Goal: Task Accomplishment & Management: Use online tool/utility

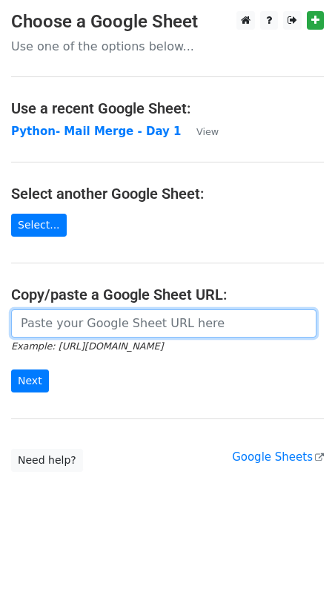
click at [127, 326] on input "url" at bounding box center [164, 323] width 306 height 28
paste input "https://docs.google.com/spreadsheets/d/15Uf1ZsXny7_QwrCpBLn0mlLB5yKgOvplGNgYBES…"
type input "https://docs.google.com/spreadsheets/d/15Uf1ZsXny7_QwrCpBLn0mlLB5yKgOvplGNgYBES…"
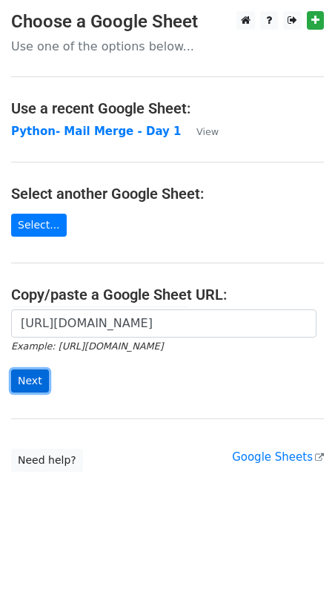
click at [33, 378] on input "Next" at bounding box center [30, 380] width 38 height 23
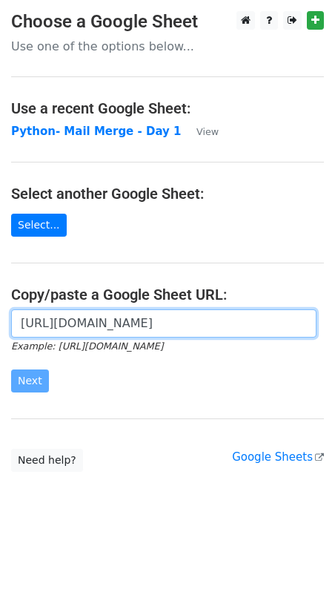
click at [131, 323] on input "https://docs.google.com/spreadsheets/d/15Uf1ZsXny7_QwrCpBLn0mlLB5yKgOvplGNgYBES…" at bounding box center [164, 323] width 306 height 28
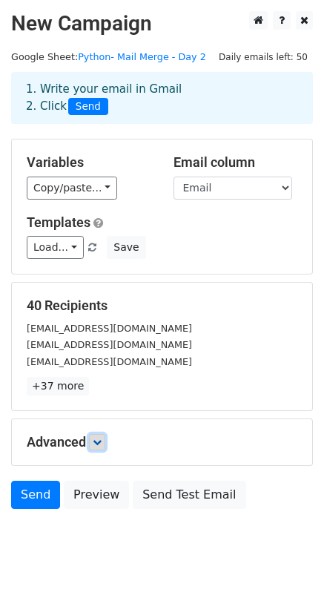
click at [95, 439] on icon at bounding box center [97, 442] width 9 height 9
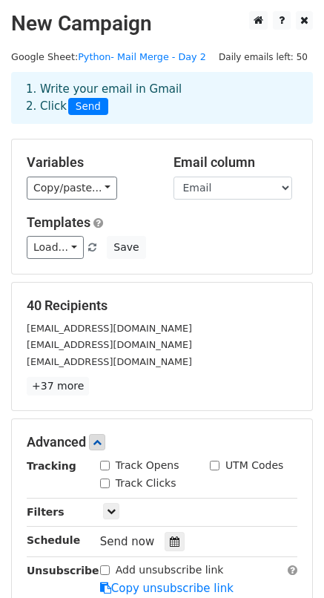
click at [117, 465] on label "Track Opens" at bounding box center [148, 466] width 64 height 16
click at [110, 465] on input "Track Opens" at bounding box center [105, 466] width 10 height 10
checkbox input "true"
click at [103, 475] on div "Track Clicks" at bounding box center [138, 483] width 76 height 16
click at [103, 478] on input "Track Clicks" at bounding box center [105, 483] width 10 height 10
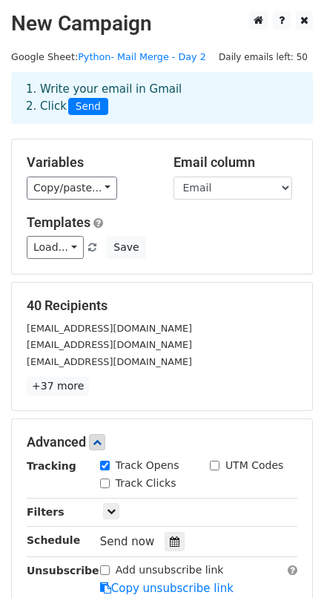
checkbox input "true"
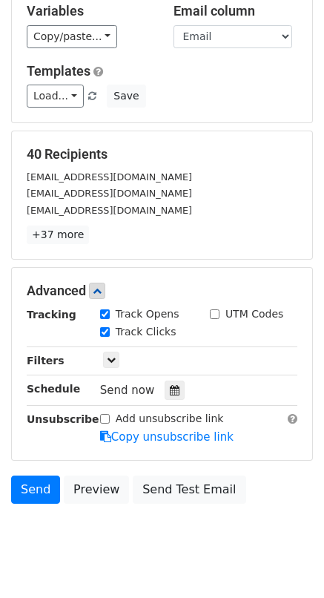
scroll to position [179, 0]
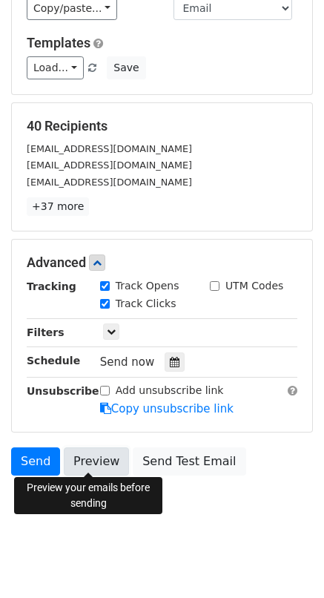
click at [96, 459] on link "Preview" at bounding box center [96, 461] width 65 height 28
click at [91, 461] on link "Preview" at bounding box center [96, 461] width 65 height 28
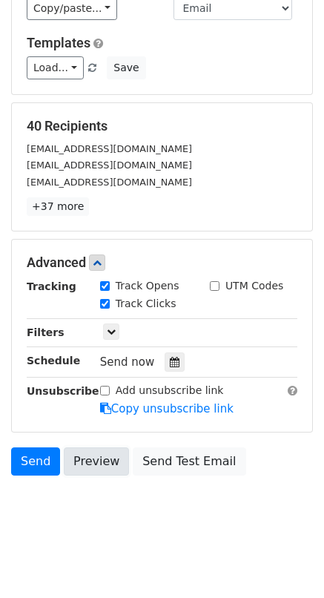
click at [106, 453] on link "Preview" at bounding box center [96, 461] width 65 height 28
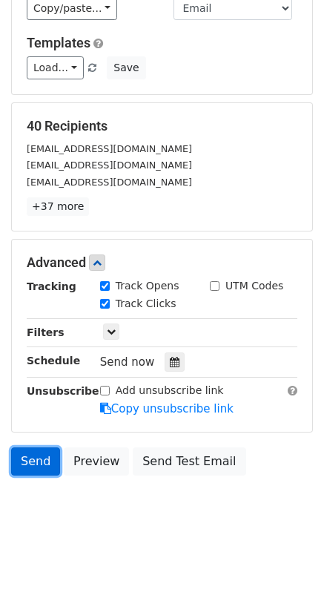
click at [35, 453] on link "Send" at bounding box center [35, 461] width 49 height 28
